Goal: Task Accomplishment & Management: Use online tool/utility

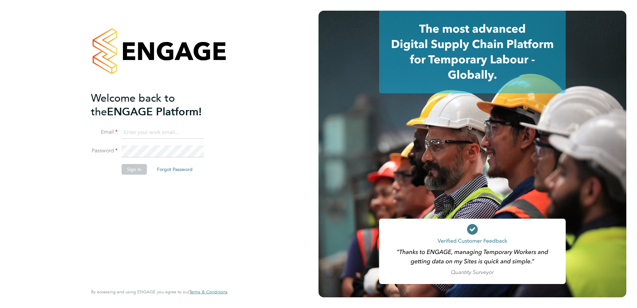
type input "christian.wall@morgansindall.com"
click at [127, 170] on button "Sign In" at bounding box center [134, 169] width 25 height 11
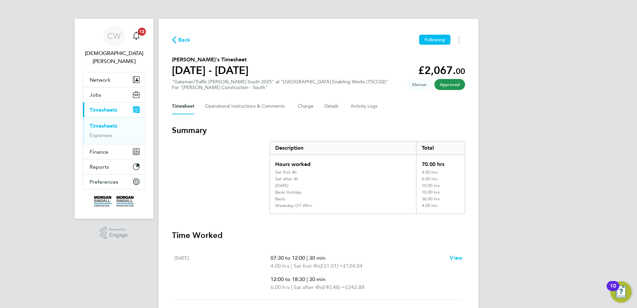
click at [116, 123] on link "Timesheets" at bounding box center [104, 126] width 28 height 6
